Goal: Check status: Check status

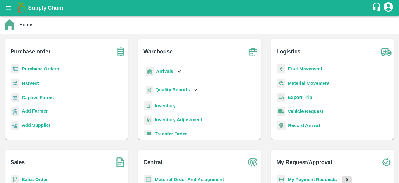
click at [30, 71] on b "Purchase Orders" at bounding box center [40, 68] width 37 height 5
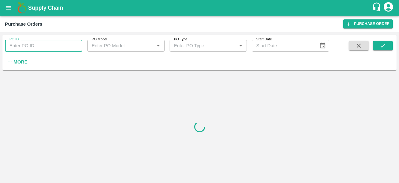
click at [32, 44] on input "PO ID" at bounding box center [43, 46] width 77 height 12
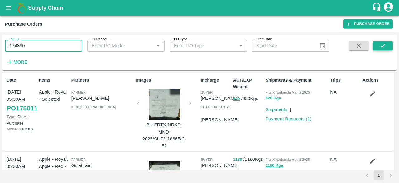
type input "174390"
click at [387, 50] on button "submit" at bounding box center [383, 45] width 20 height 9
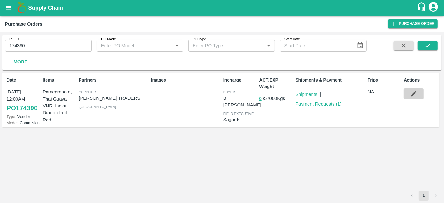
click at [399, 93] on icon "button" at bounding box center [413, 93] width 5 height 5
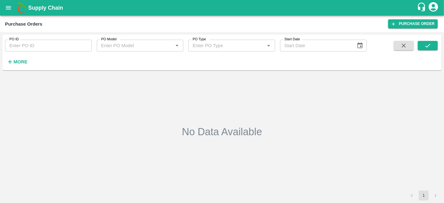
type input "174390"
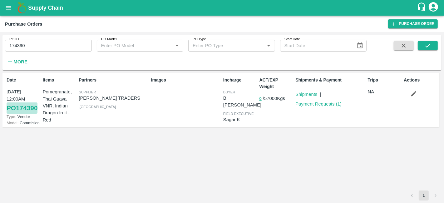
click at [24, 106] on link "PO 174390" at bounding box center [22, 107] width 31 height 11
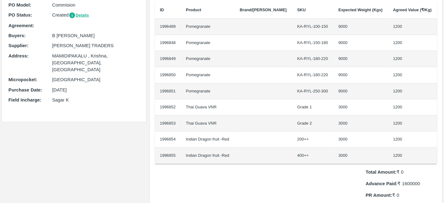
scroll to position [48, 0]
